Goal: Entertainment & Leisure: Consume media (video, audio)

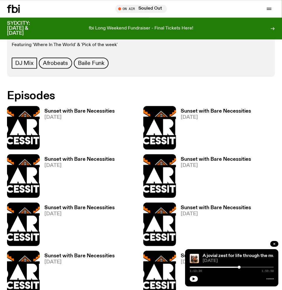
scroll to position [308, 0]
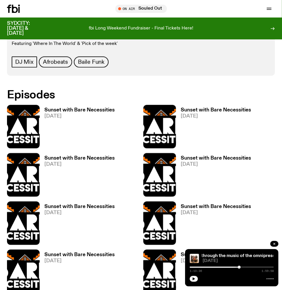
click at [203, 109] on h3 "Sunset with Bare Necessities" at bounding box center [216, 110] width 70 height 5
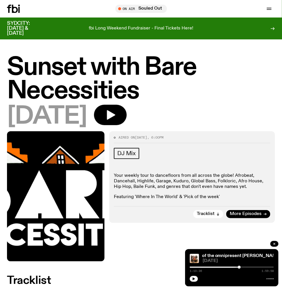
click at [176, 104] on div "Sunset with Bare Necessities [DATE]" at bounding box center [141, 92] width 268 height 73
click at [116, 117] on icon "button" at bounding box center [111, 115] width 12 height 12
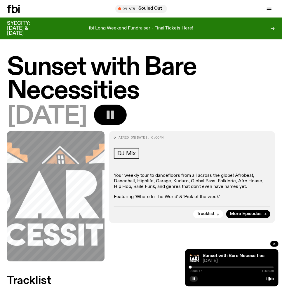
click at [242, 120] on div "[DATE]" at bounding box center [141, 117] width 268 height 24
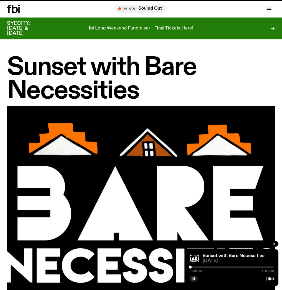
scroll to position [308, 0]
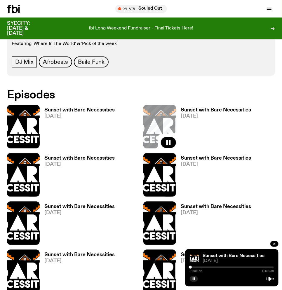
click at [68, 110] on h3 "Sunset with Bare Necessities" at bounding box center [79, 110] width 70 height 5
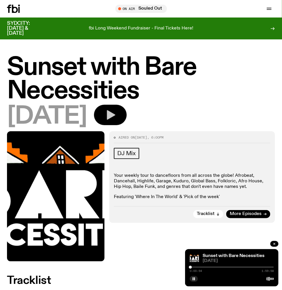
click at [115, 114] on icon "button" at bounding box center [111, 115] width 8 height 10
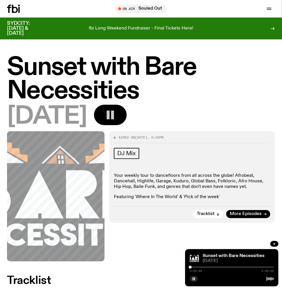
click at [234, 77] on h1 "Sunset with Bare Necessities" at bounding box center [141, 79] width 268 height 47
